Goal: Use online tool/utility: Utilize a website feature to perform a specific function

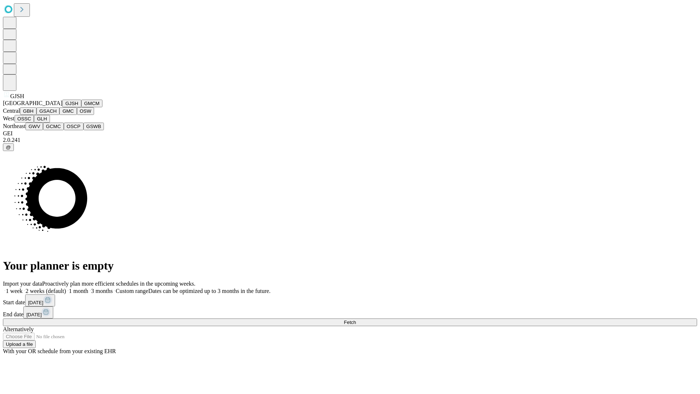
click at [62, 107] on button "GJSH" at bounding box center [71, 104] width 19 height 8
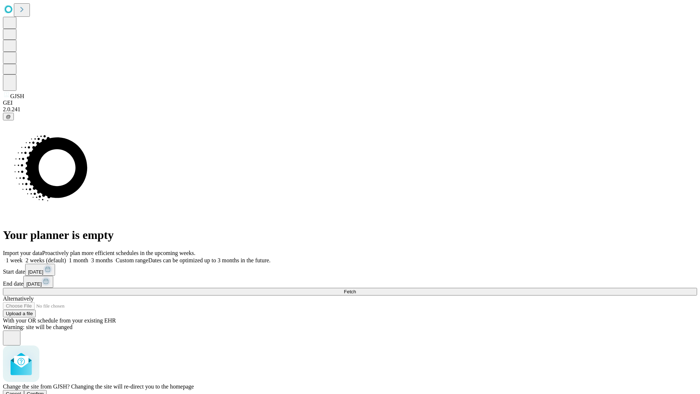
click at [44, 391] on span "Confirm" at bounding box center [35, 393] width 17 height 5
click at [66, 257] on label "2 weeks (default)" at bounding box center [44, 260] width 43 height 6
click at [356, 289] on span "Fetch" at bounding box center [350, 291] width 12 height 5
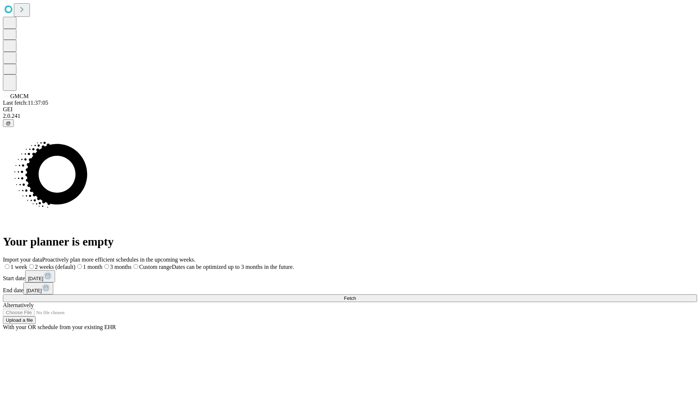
click at [356, 295] on span "Fetch" at bounding box center [350, 297] width 12 height 5
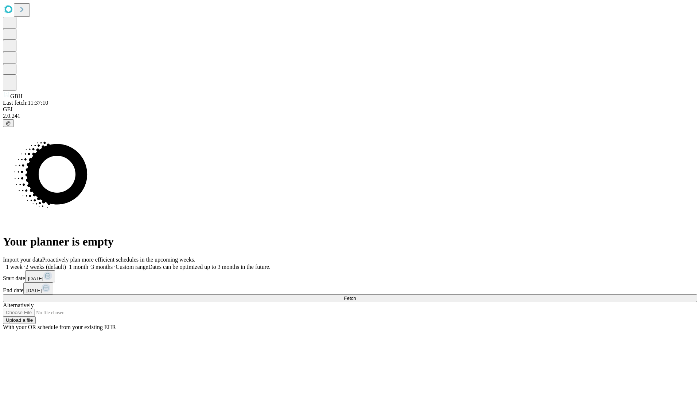
click at [66, 264] on label "2 weeks (default)" at bounding box center [44, 267] width 43 height 6
click at [356, 295] on span "Fetch" at bounding box center [350, 297] width 12 height 5
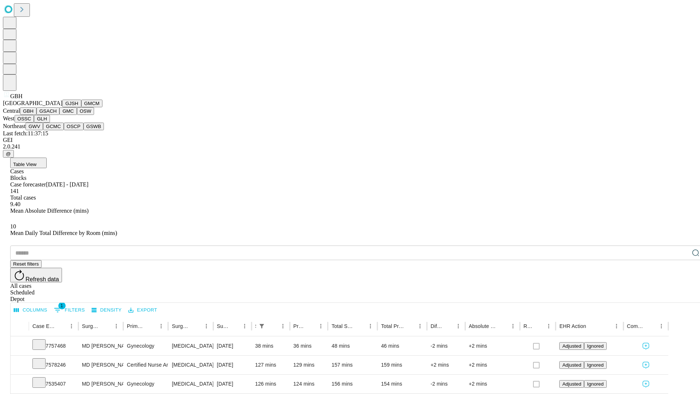
click at [57, 115] on button "GSACH" at bounding box center [47, 111] width 23 height 8
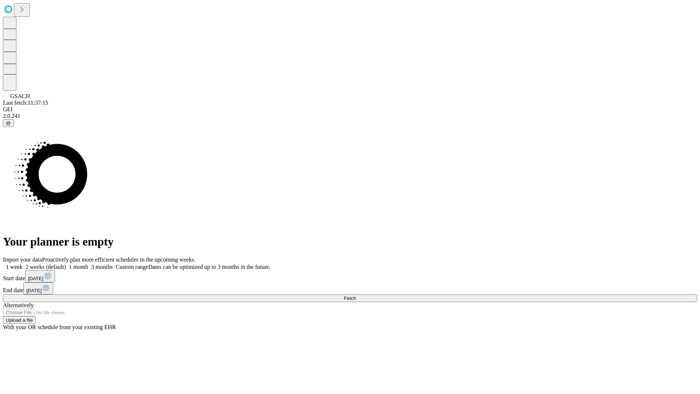
click at [66, 264] on label "2 weeks (default)" at bounding box center [44, 267] width 43 height 6
click at [356, 295] on span "Fetch" at bounding box center [350, 297] width 12 height 5
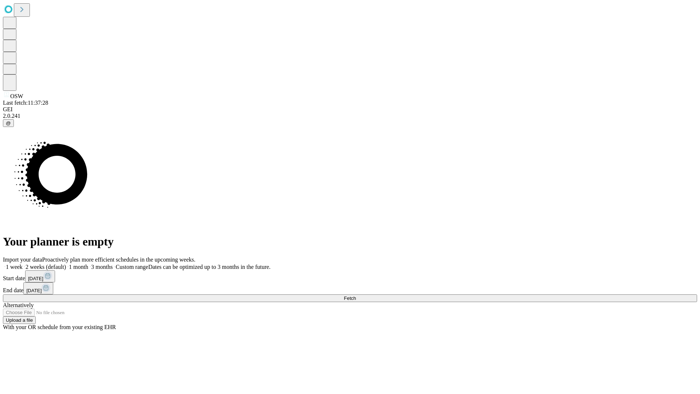
click at [66, 264] on label "2 weeks (default)" at bounding box center [44, 267] width 43 height 6
click at [356, 295] on span "Fetch" at bounding box center [350, 297] width 12 height 5
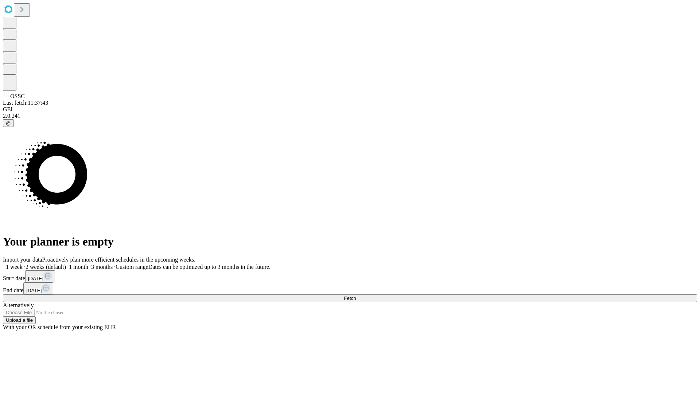
click at [66, 264] on label "2 weeks (default)" at bounding box center [44, 267] width 43 height 6
click at [356, 295] on span "Fetch" at bounding box center [350, 297] width 12 height 5
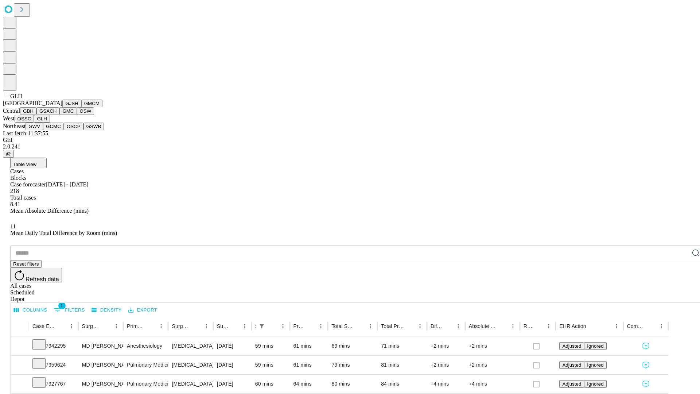
click at [43, 130] on button "GWV" at bounding box center [35, 127] width 18 height 8
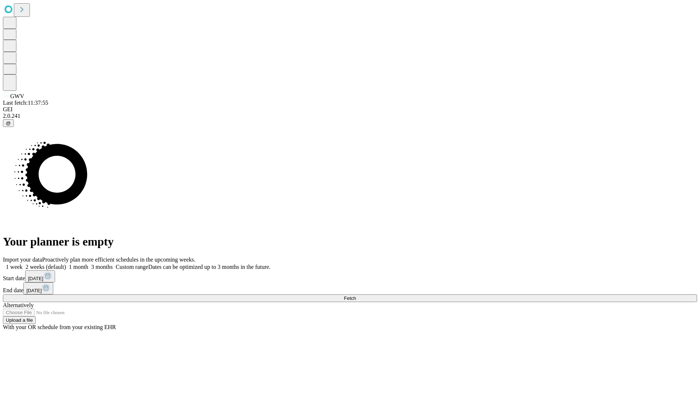
click at [66, 264] on label "2 weeks (default)" at bounding box center [44, 267] width 43 height 6
click at [356, 295] on span "Fetch" at bounding box center [350, 297] width 12 height 5
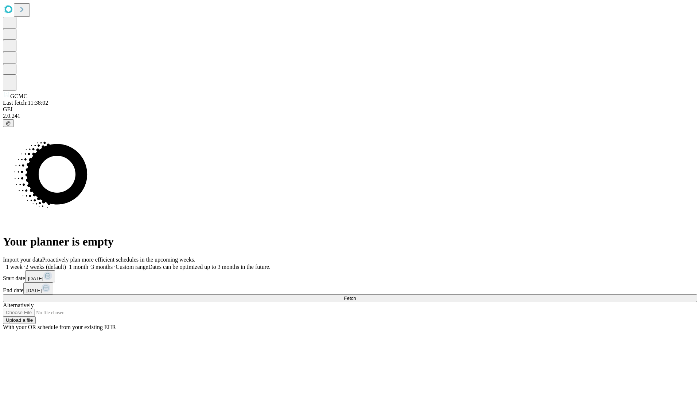
click at [66, 264] on label "2 weeks (default)" at bounding box center [44, 267] width 43 height 6
click at [356, 295] on span "Fetch" at bounding box center [350, 297] width 12 height 5
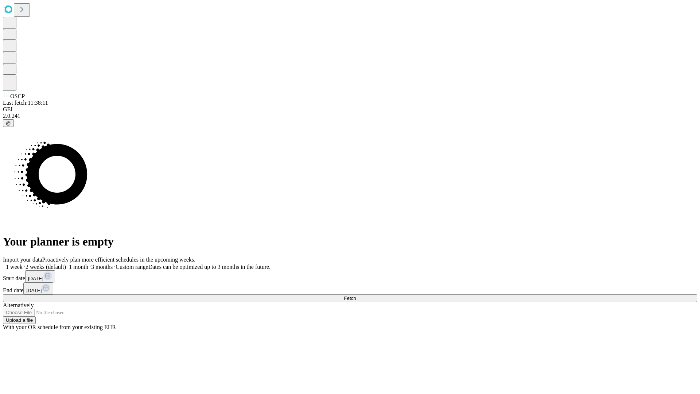
click at [66, 264] on label "2 weeks (default)" at bounding box center [44, 267] width 43 height 6
click at [356, 295] on span "Fetch" at bounding box center [350, 297] width 12 height 5
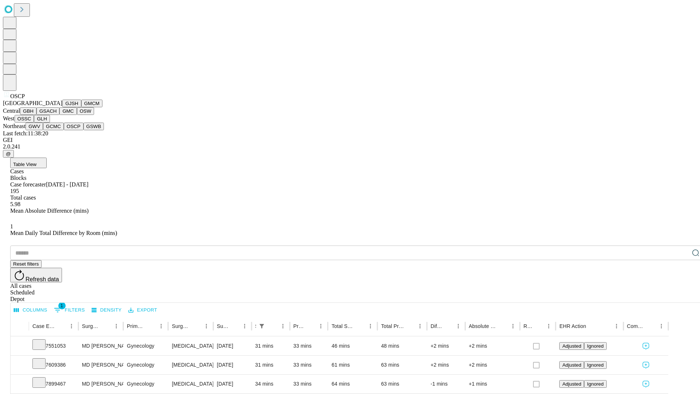
click at [84, 130] on button "GSWB" at bounding box center [94, 127] width 21 height 8
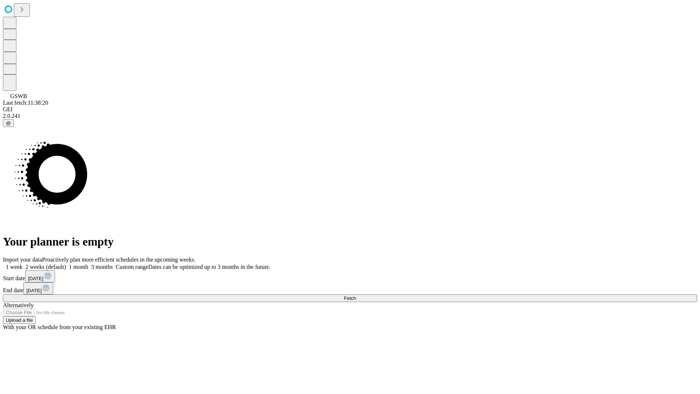
click at [66, 264] on label "2 weeks (default)" at bounding box center [44, 267] width 43 height 6
click at [356, 295] on span "Fetch" at bounding box center [350, 297] width 12 height 5
